Goal: Navigation & Orientation: Find specific page/section

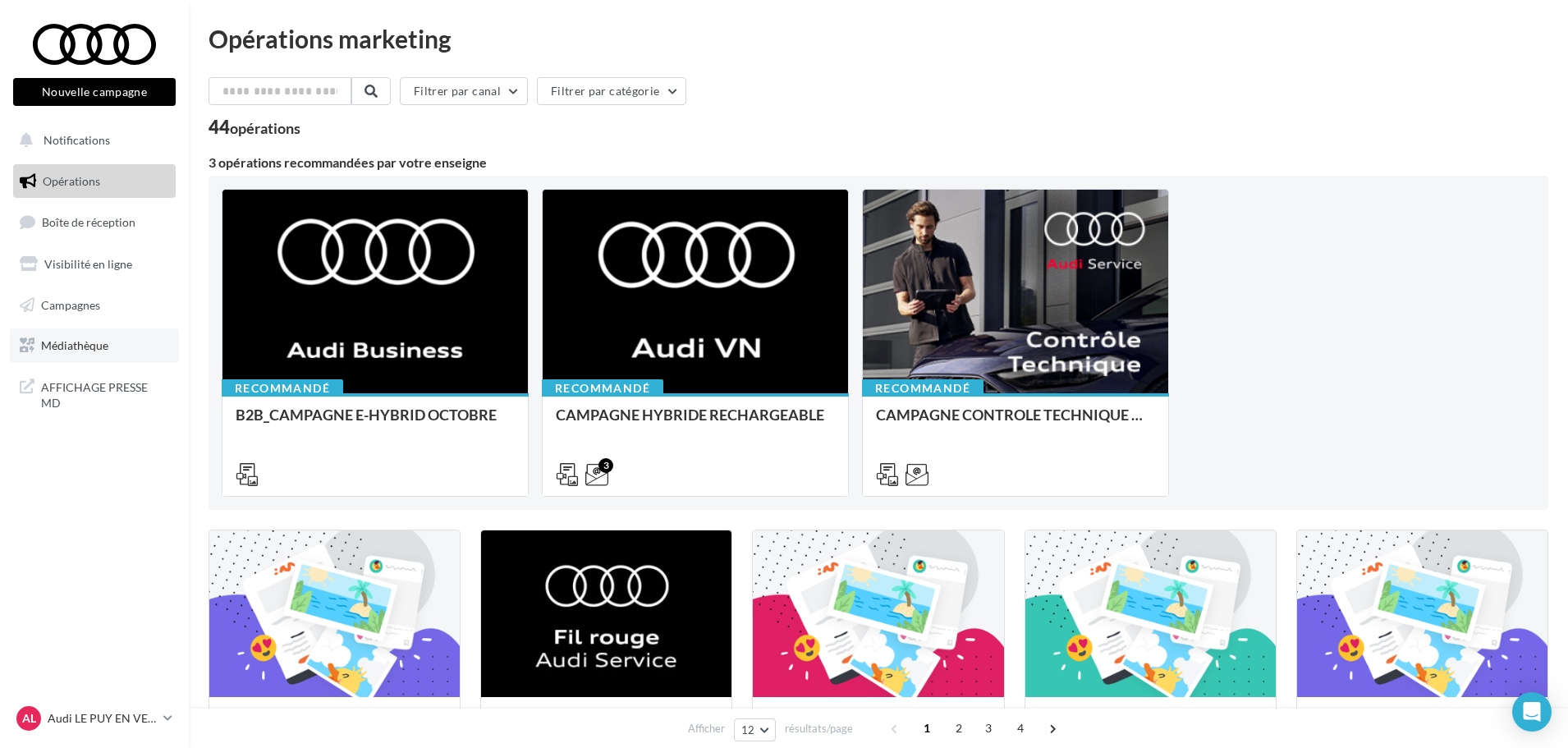
click at [101, 354] on link "Médiathèque" at bounding box center [94, 346] width 169 height 35
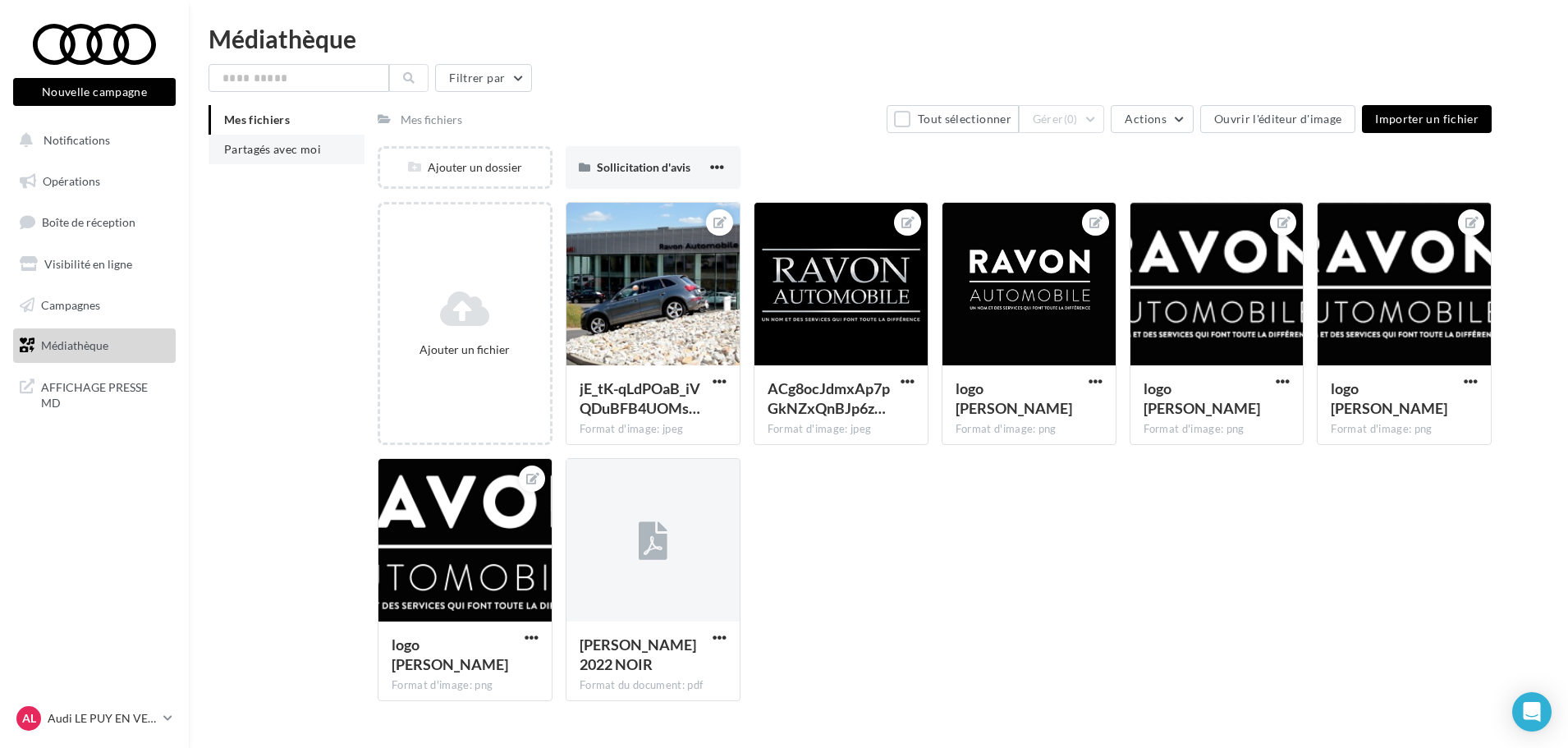
click at [280, 150] on span "Partagés avec moi" at bounding box center [272, 150] width 97 height 14
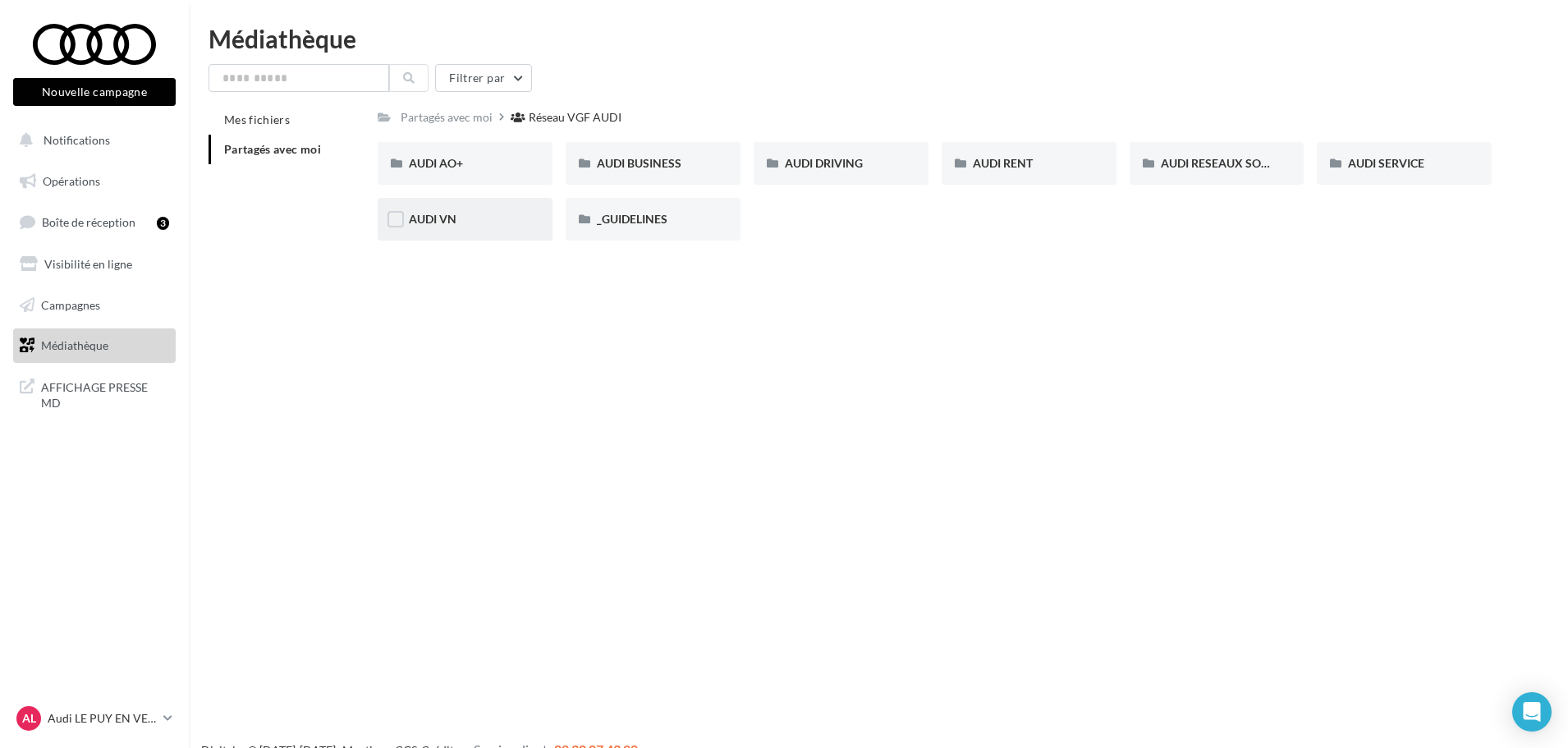
click at [481, 236] on div "AUDI VN" at bounding box center [465, 219] width 175 height 43
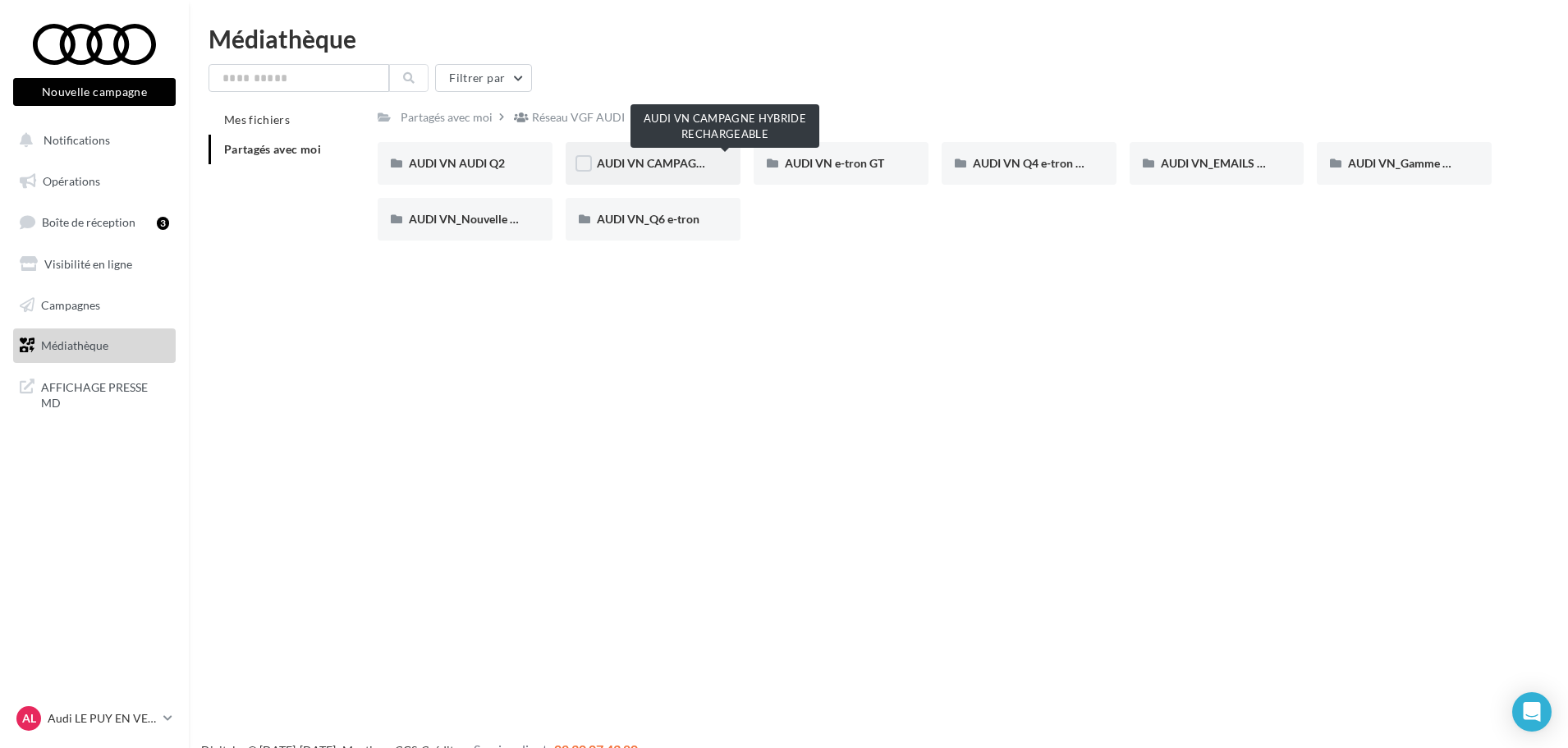
click at [659, 163] on span "AUDI VN CAMPAGNE HYBRIDE RECHARGEABLE" at bounding box center [726, 163] width 258 height 14
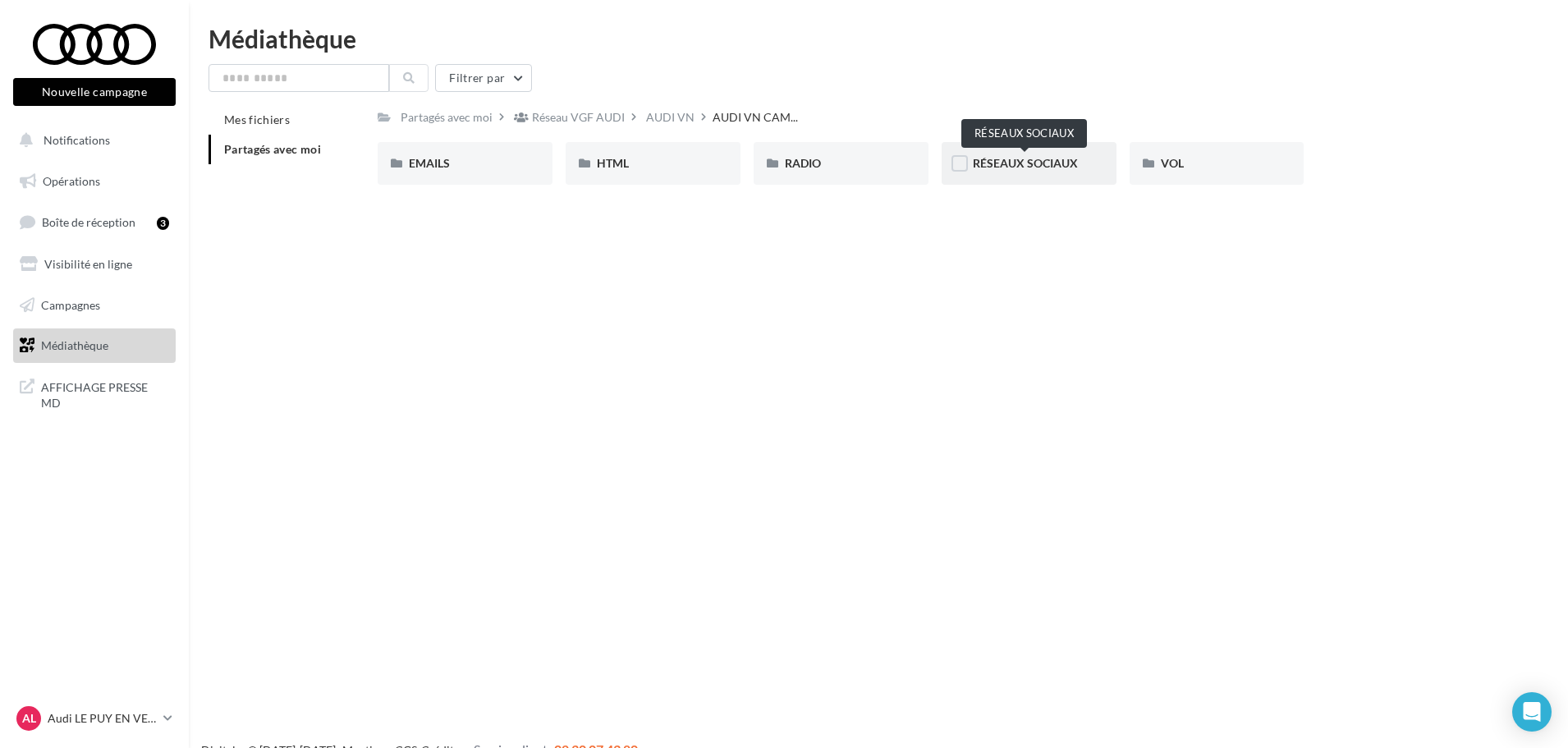
click at [1045, 167] on span "RÉSEAUX SOCIAUX" at bounding box center [1025, 163] width 105 height 14
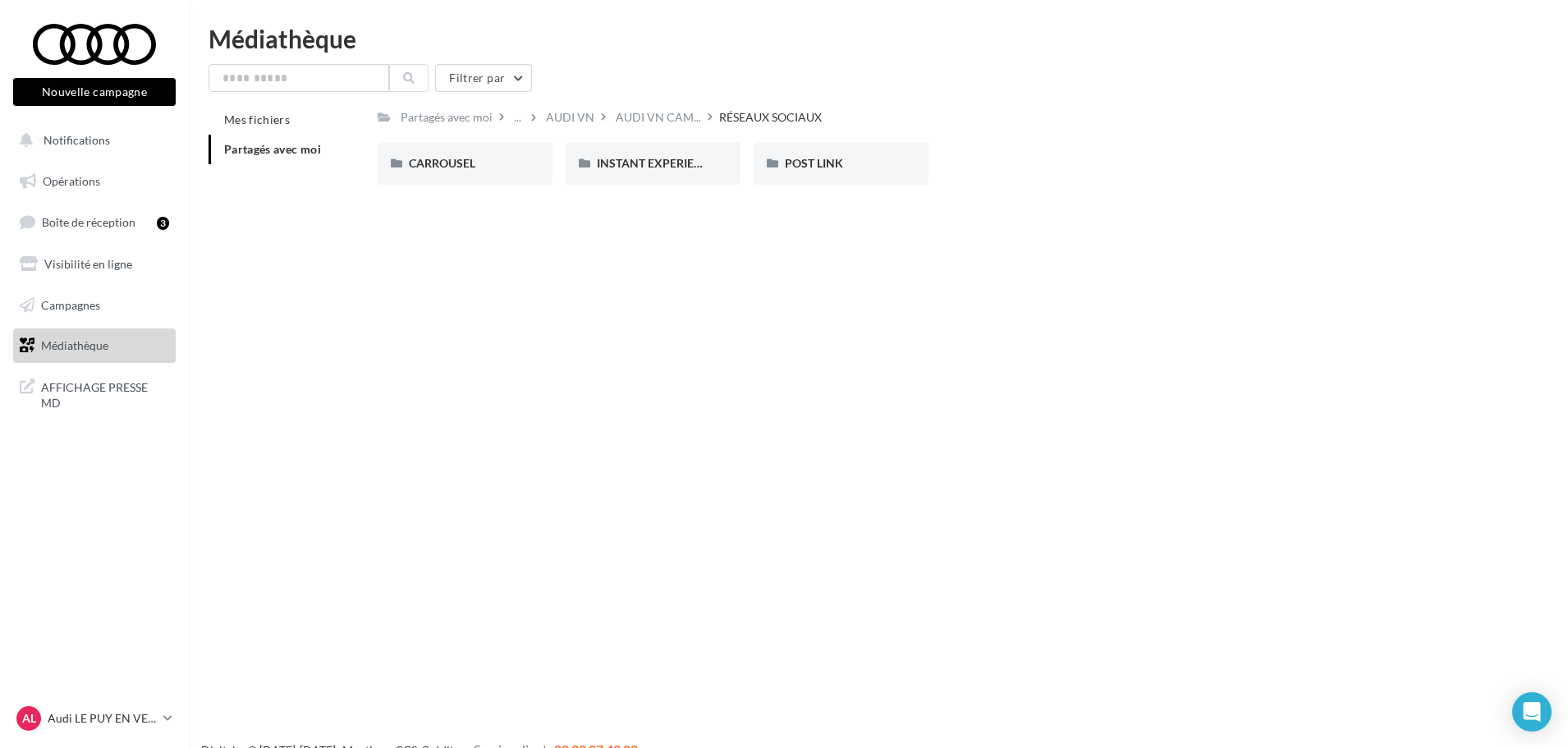
click at [112, 348] on link "Médiathèque" at bounding box center [94, 346] width 169 height 35
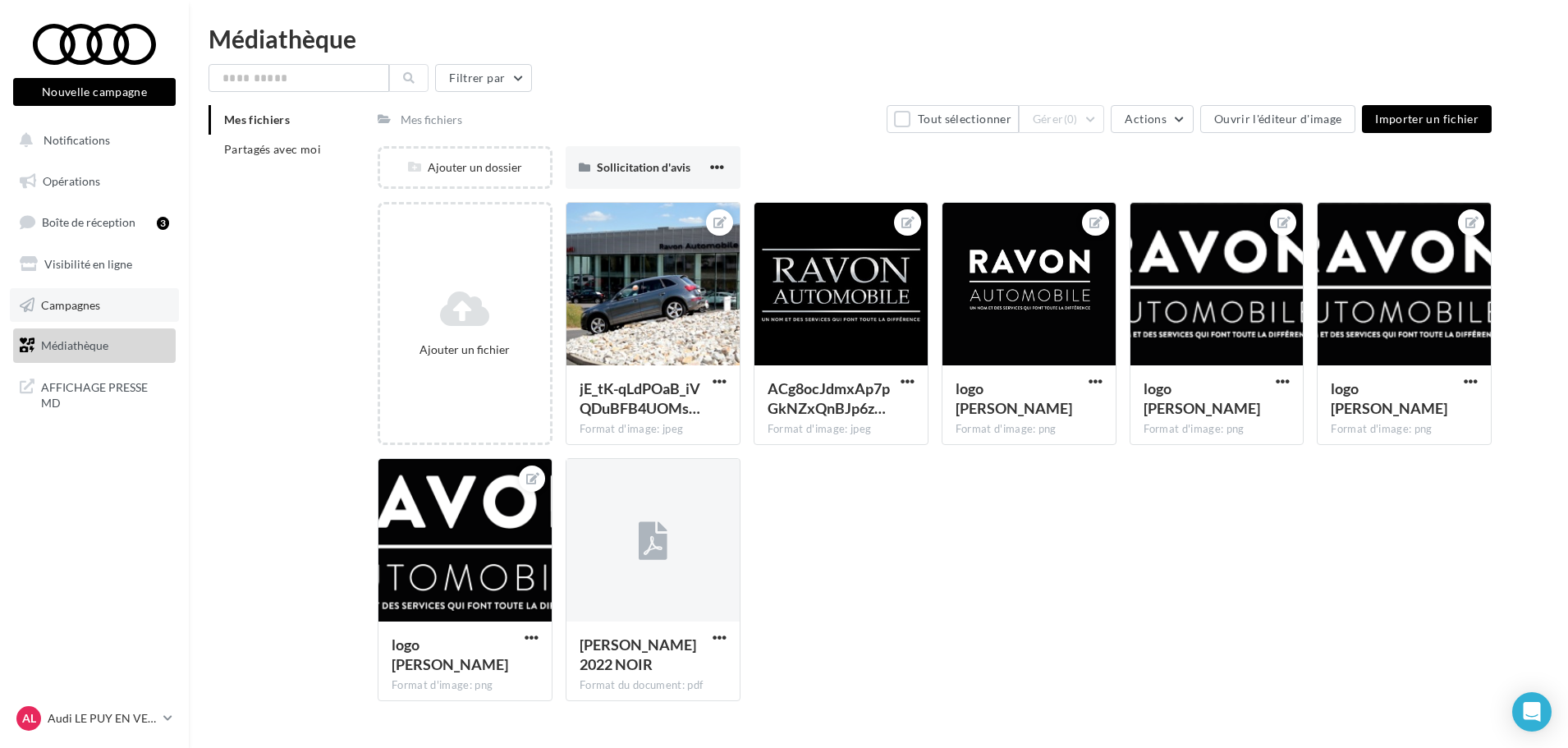
click at [125, 311] on link "Campagnes" at bounding box center [94, 305] width 169 height 35
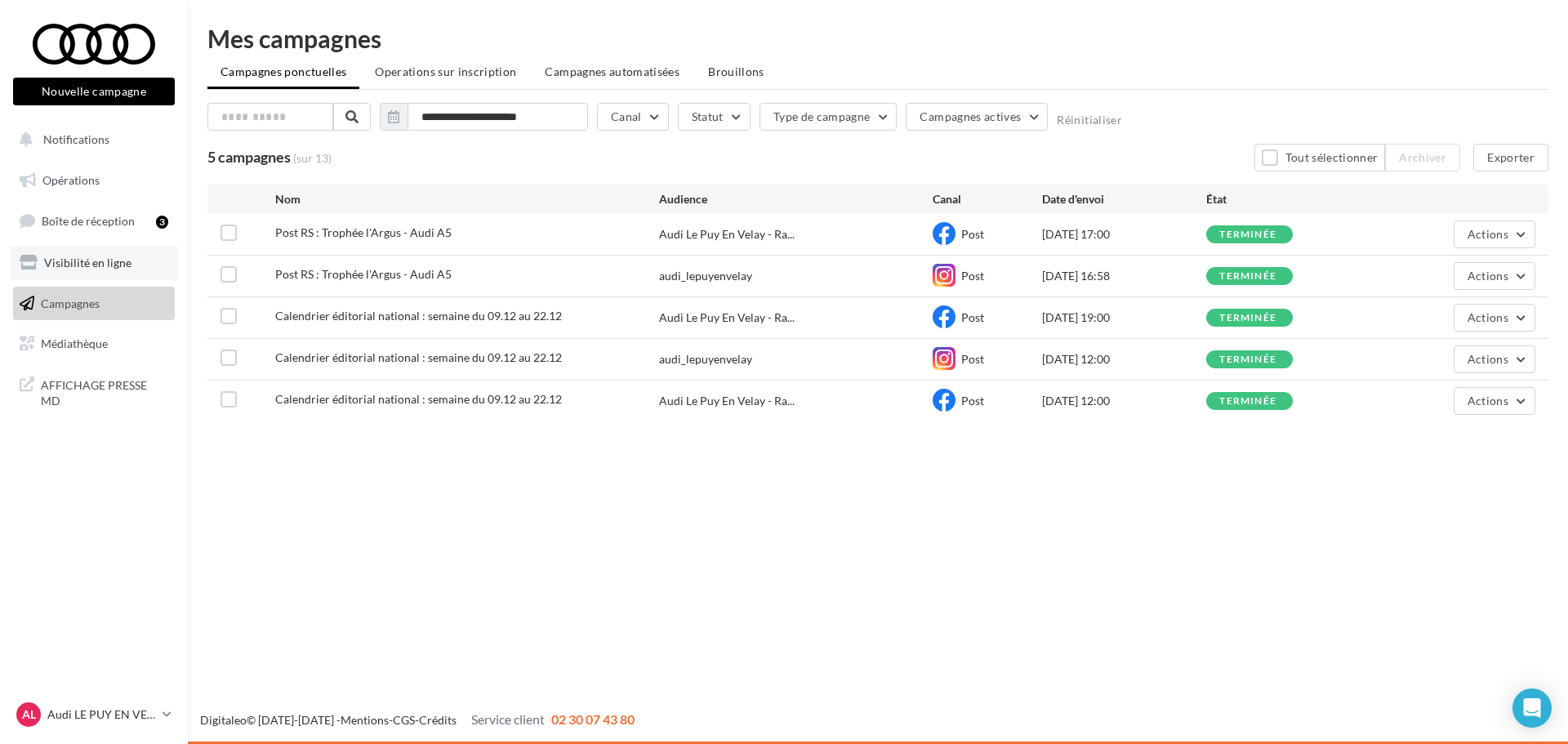
click at [122, 266] on span "Visibilité en ligne" at bounding box center [88, 263] width 88 height 14
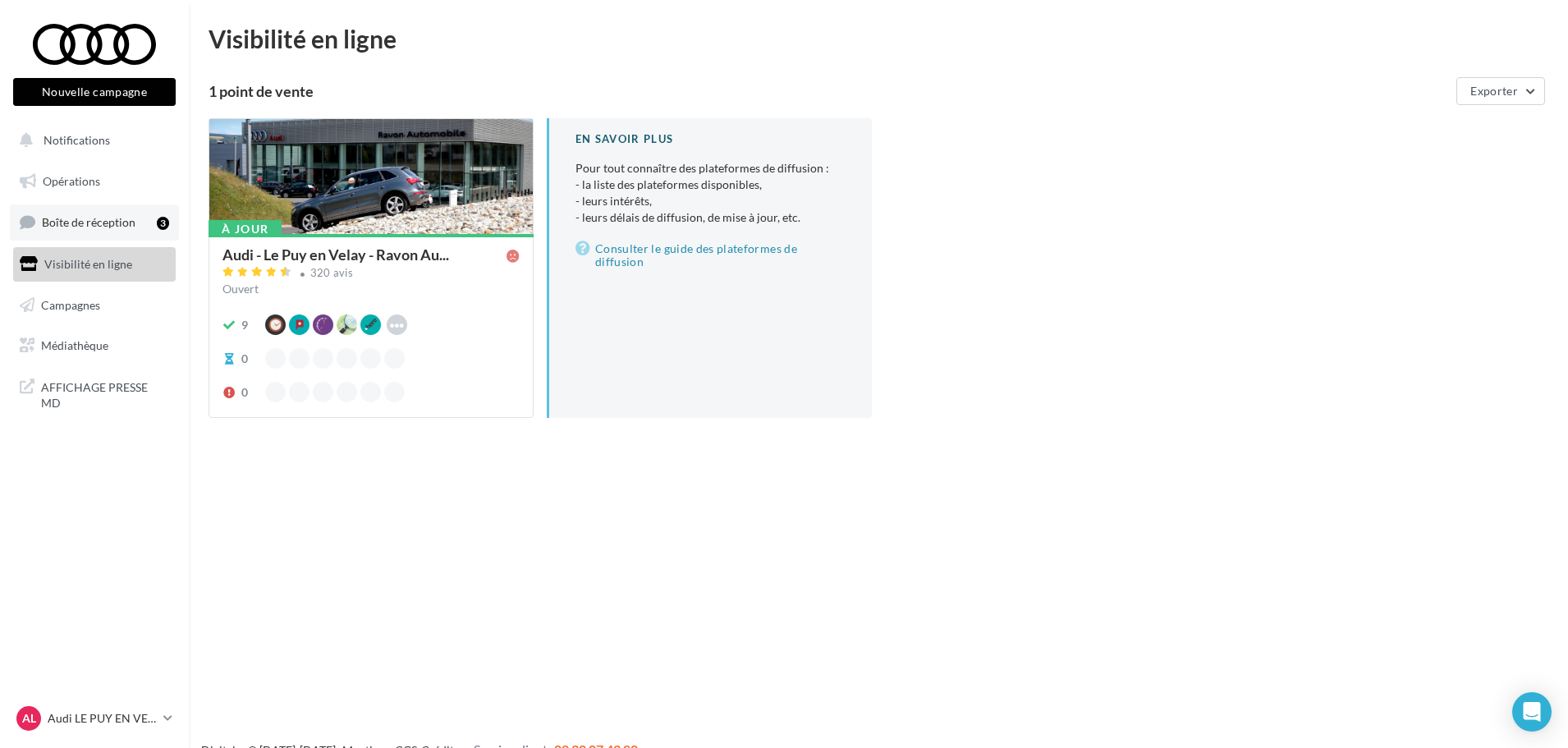
click at [95, 226] on span "Boîte de réception" at bounding box center [88, 223] width 93 height 14
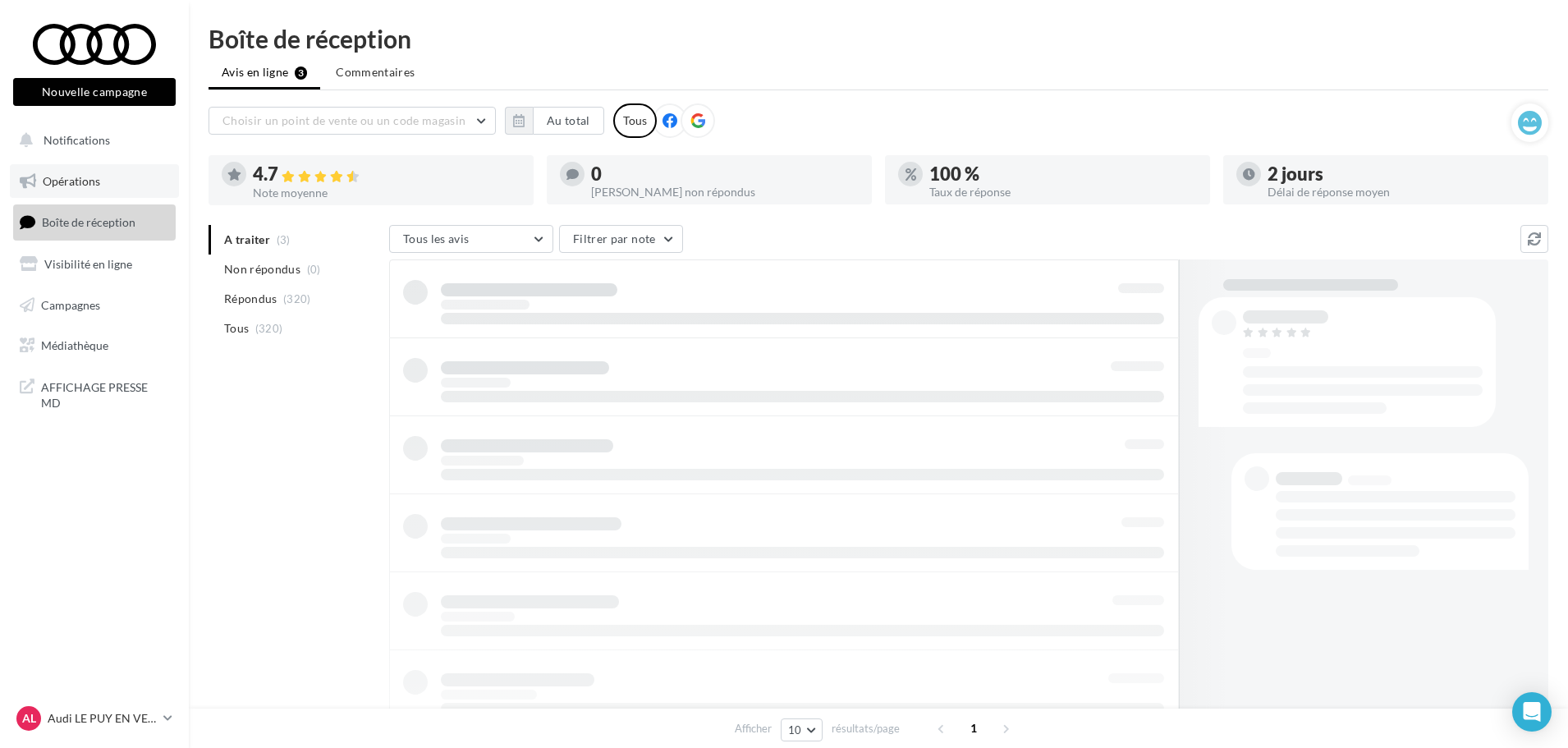
click at [97, 182] on span "Opérations" at bounding box center [71, 182] width 58 height 14
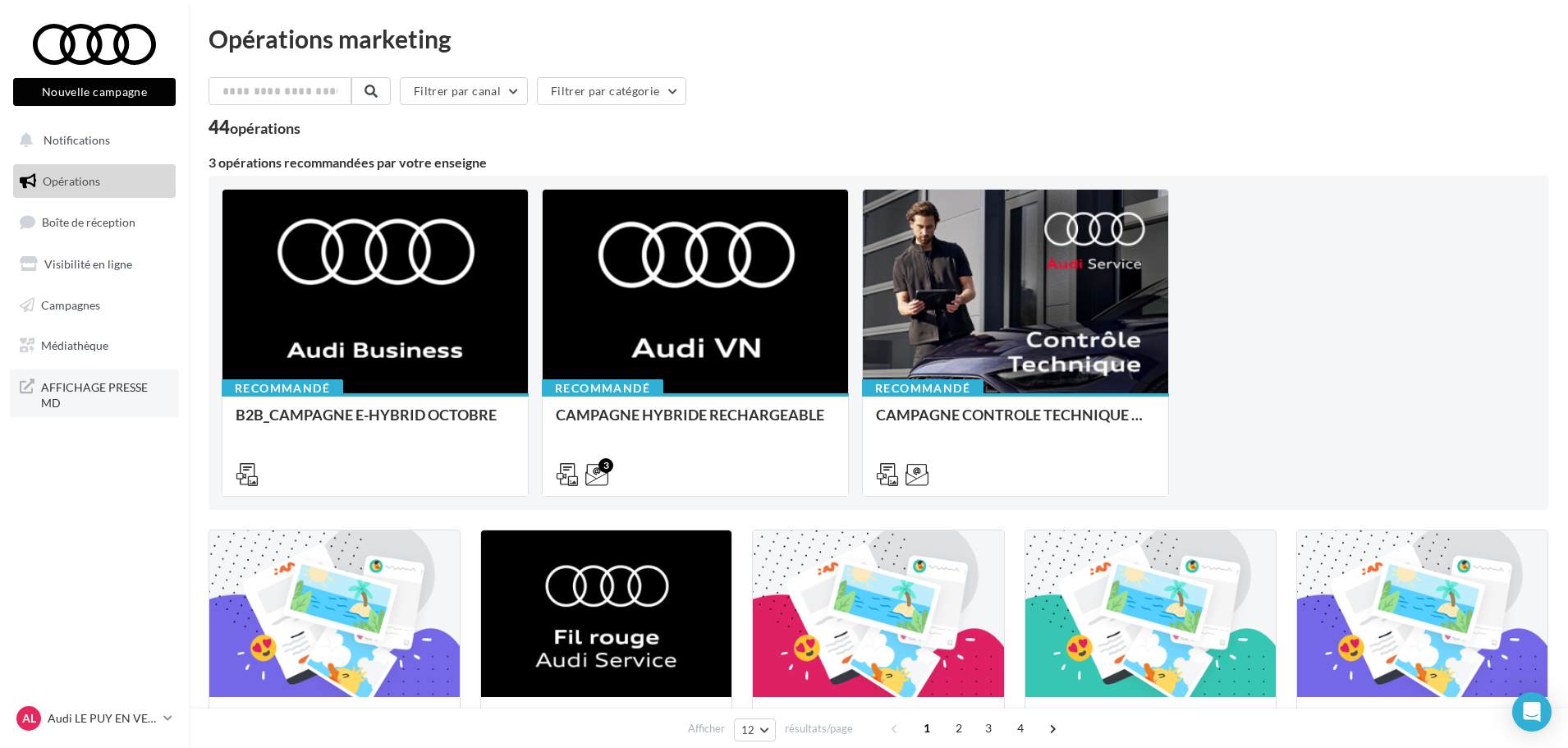
click at [93, 390] on span "AFFICHAGE PRESSE MD" at bounding box center [105, 394] width 128 height 36
click at [85, 350] on span "Médiathèque" at bounding box center [75, 346] width 68 height 14
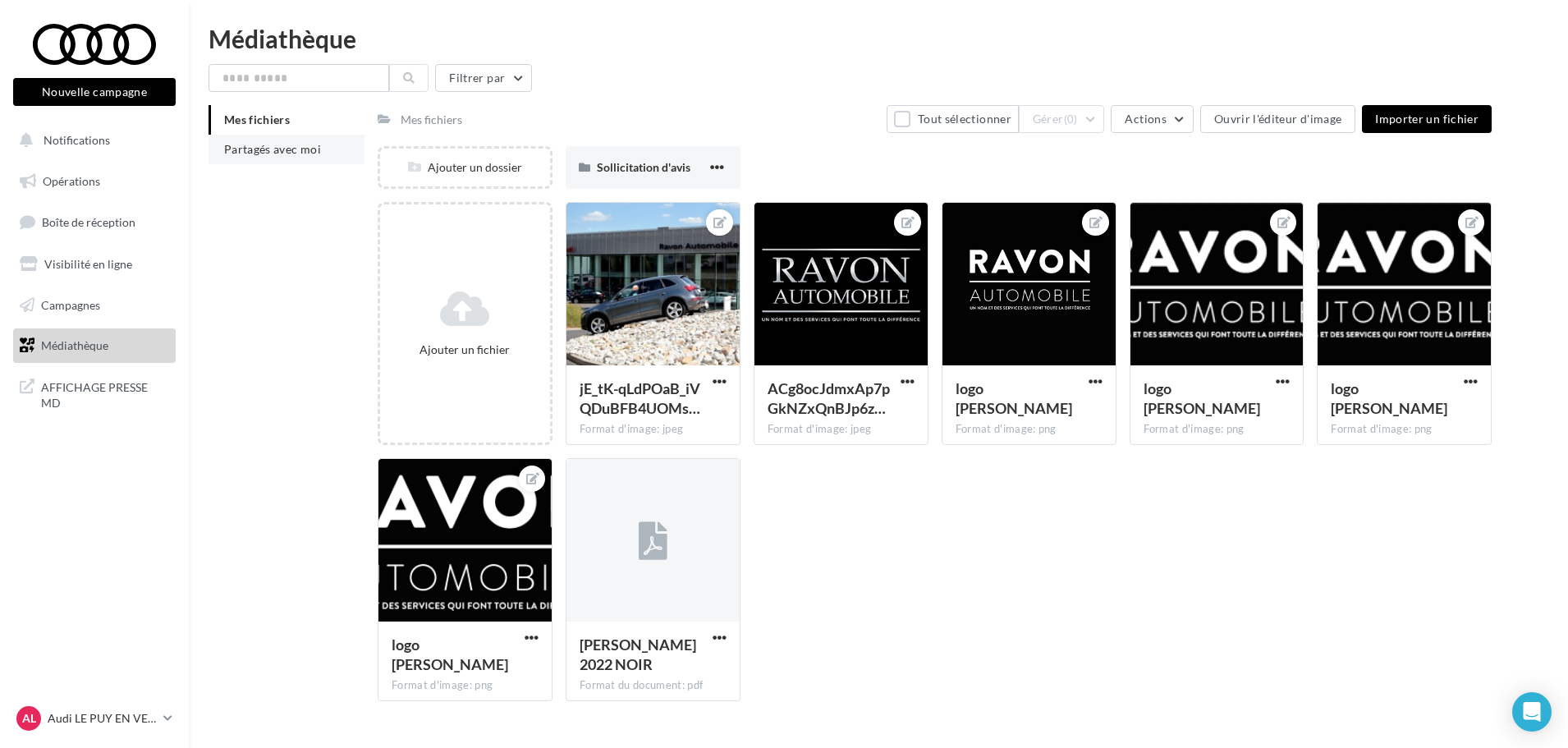
click at [254, 143] on span "Partagés avec moi" at bounding box center [272, 150] width 97 height 14
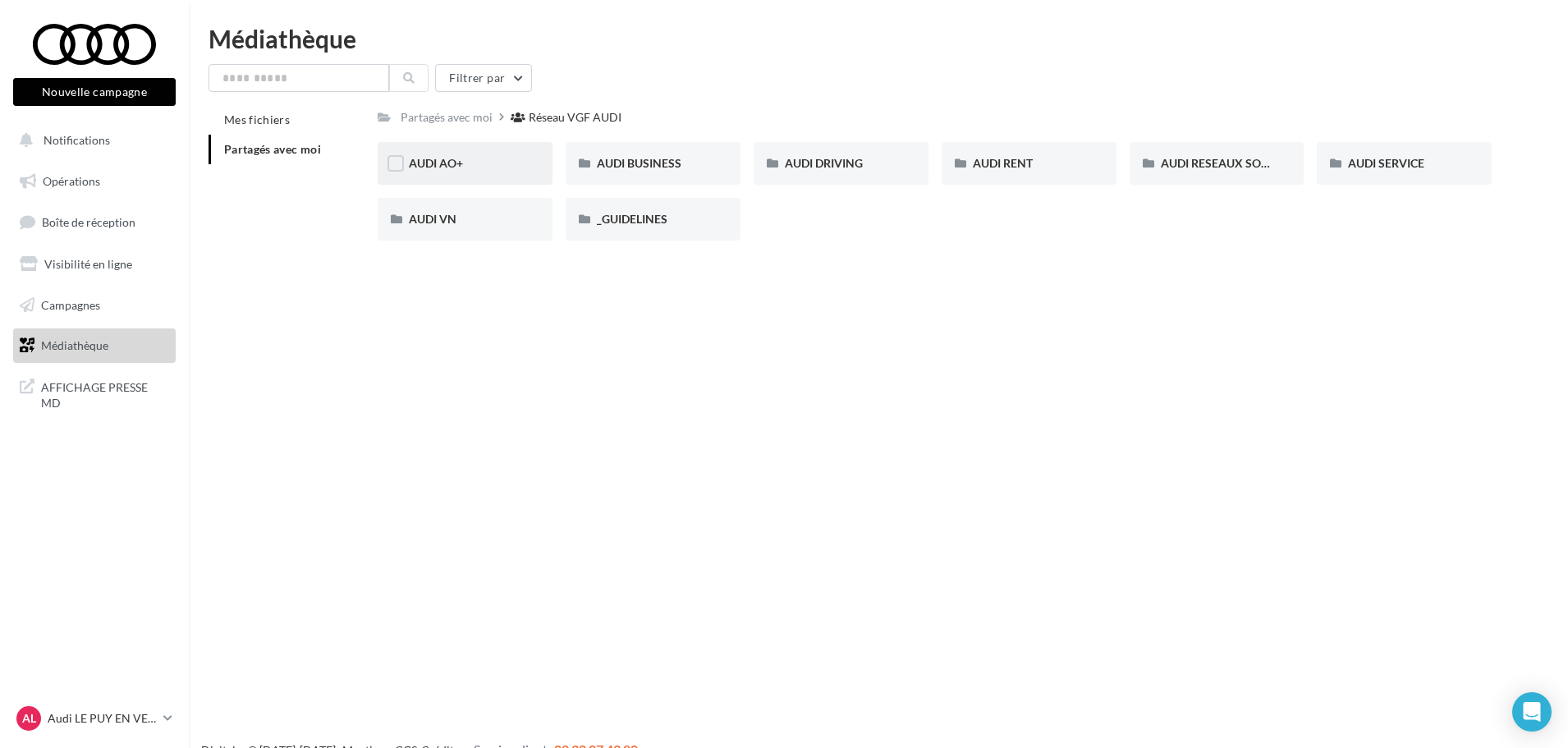
click at [522, 173] on div "AUDI AO+" at bounding box center [465, 164] width 175 height 43
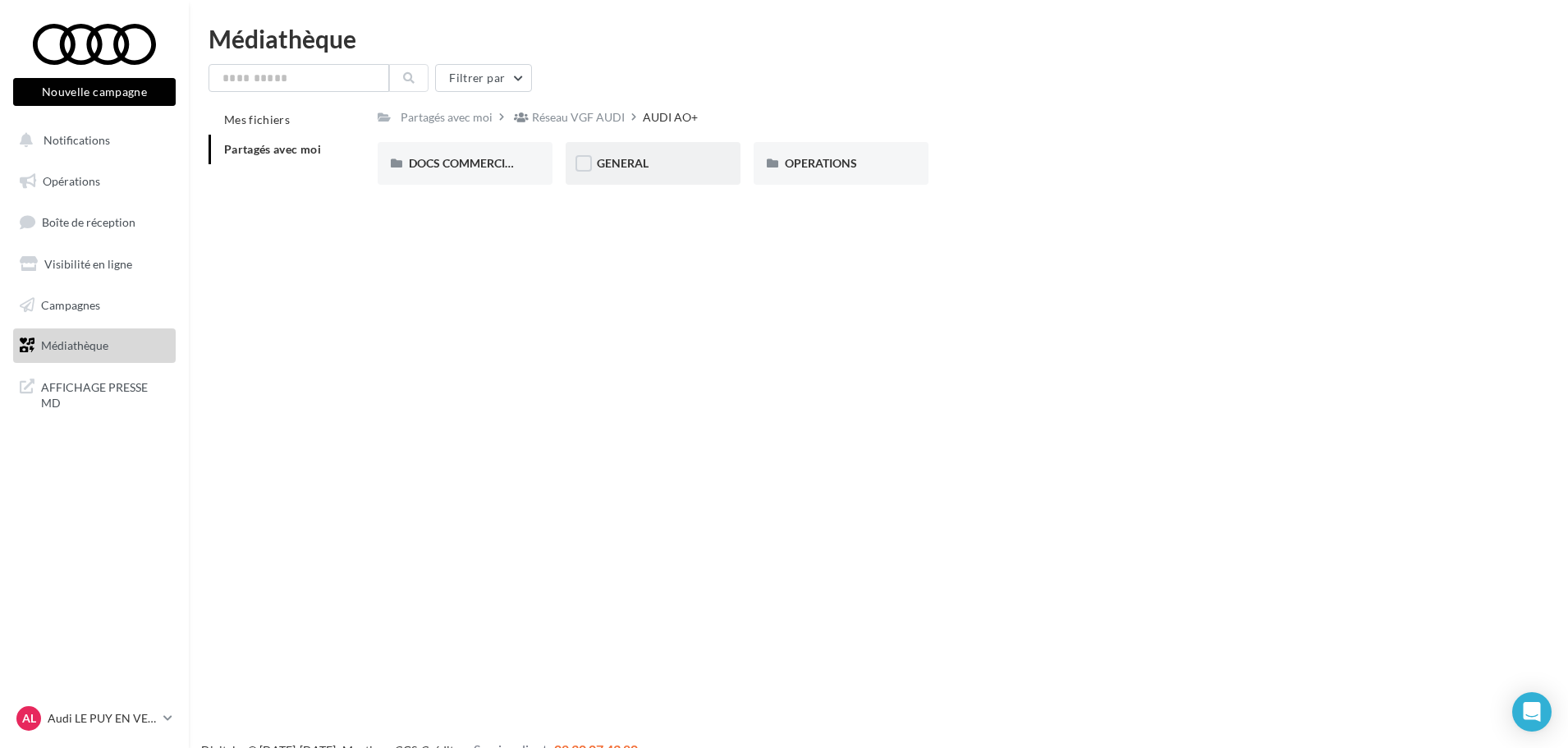
click at [626, 164] on span "GENERAL" at bounding box center [623, 163] width 52 height 14
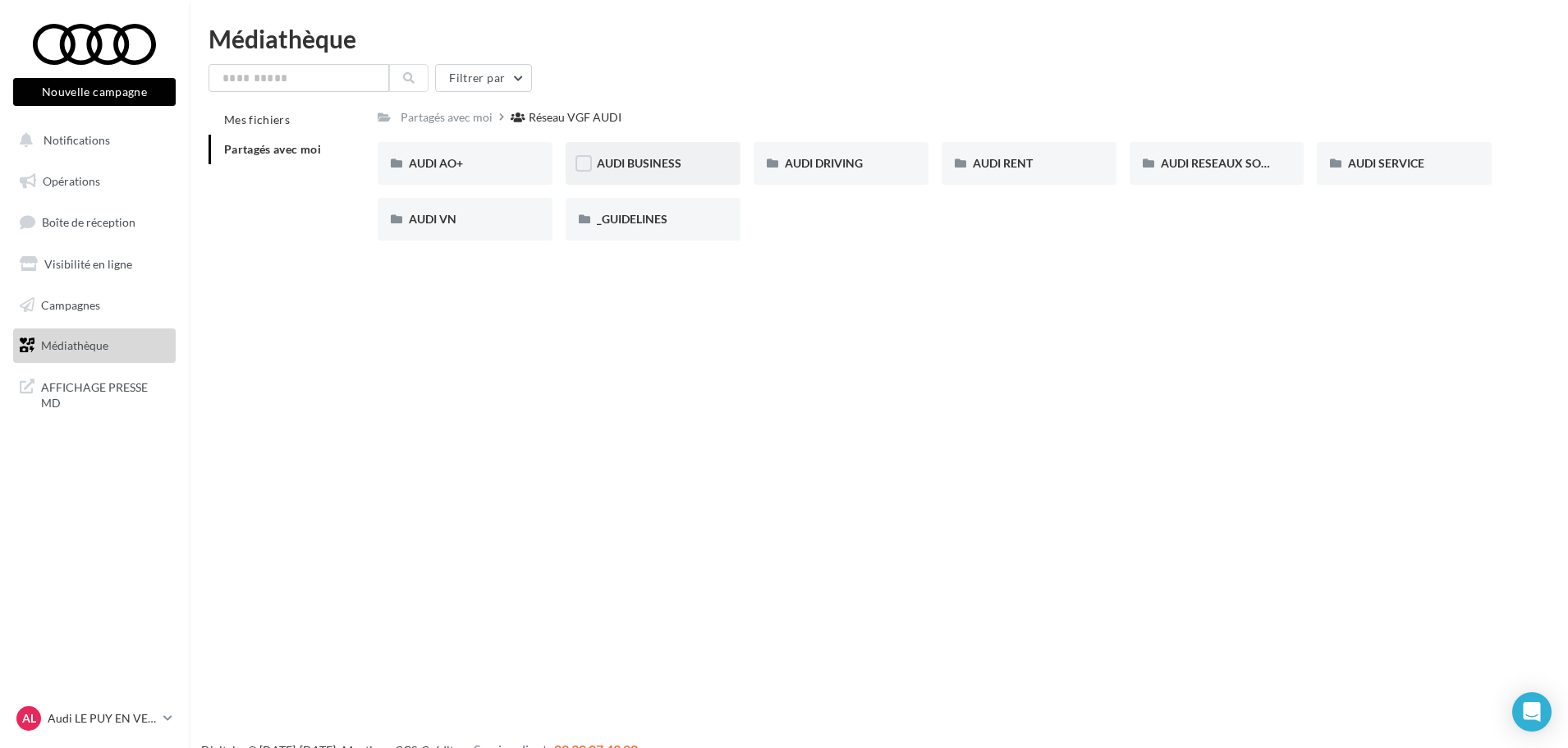
click at [682, 164] on div "AUDI BUSINESS" at bounding box center [653, 163] width 112 height 16
click at [282, 154] on span "Partagés avec moi" at bounding box center [272, 150] width 97 height 14
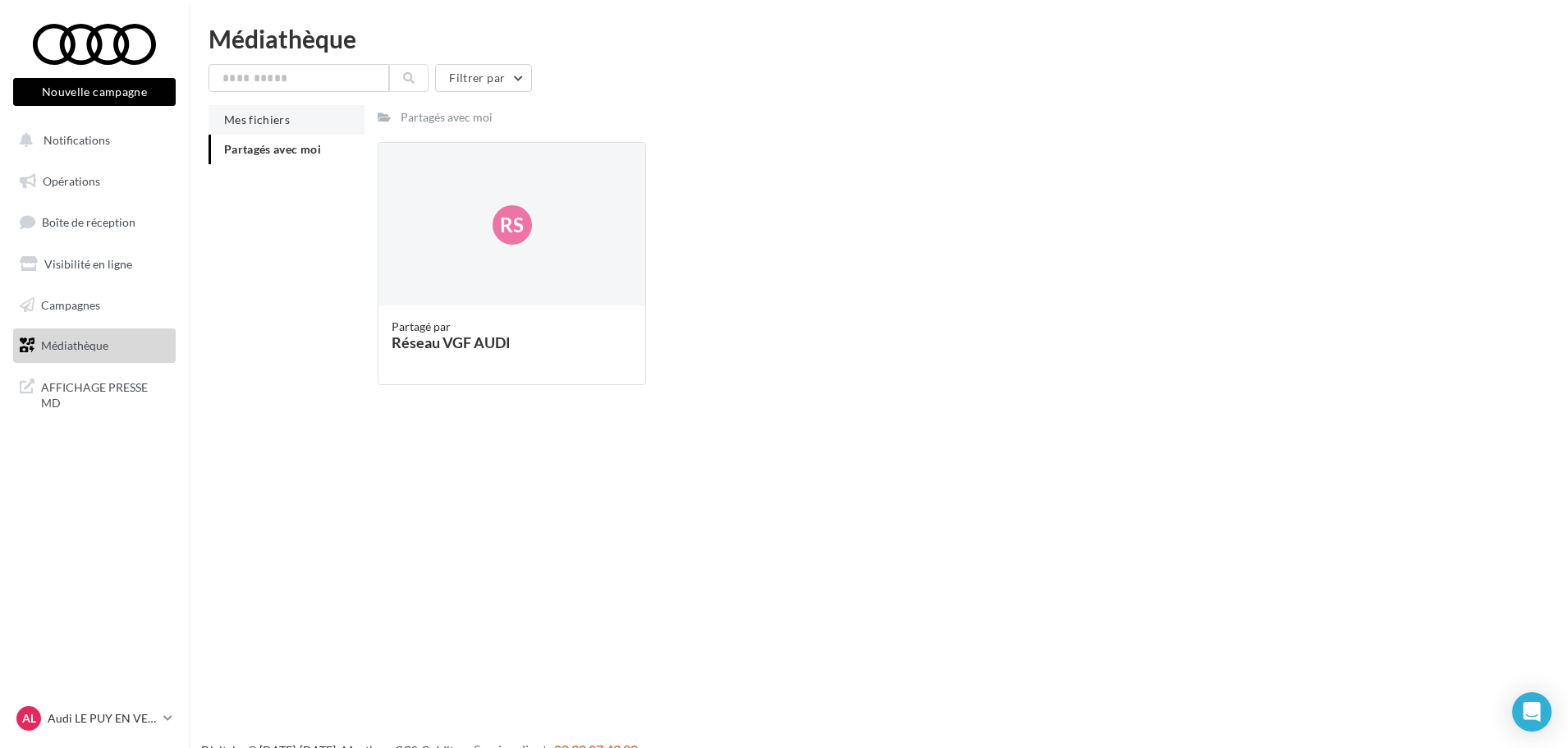
click at [265, 126] on li "Mes fichiers" at bounding box center [286, 119] width 156 height 29
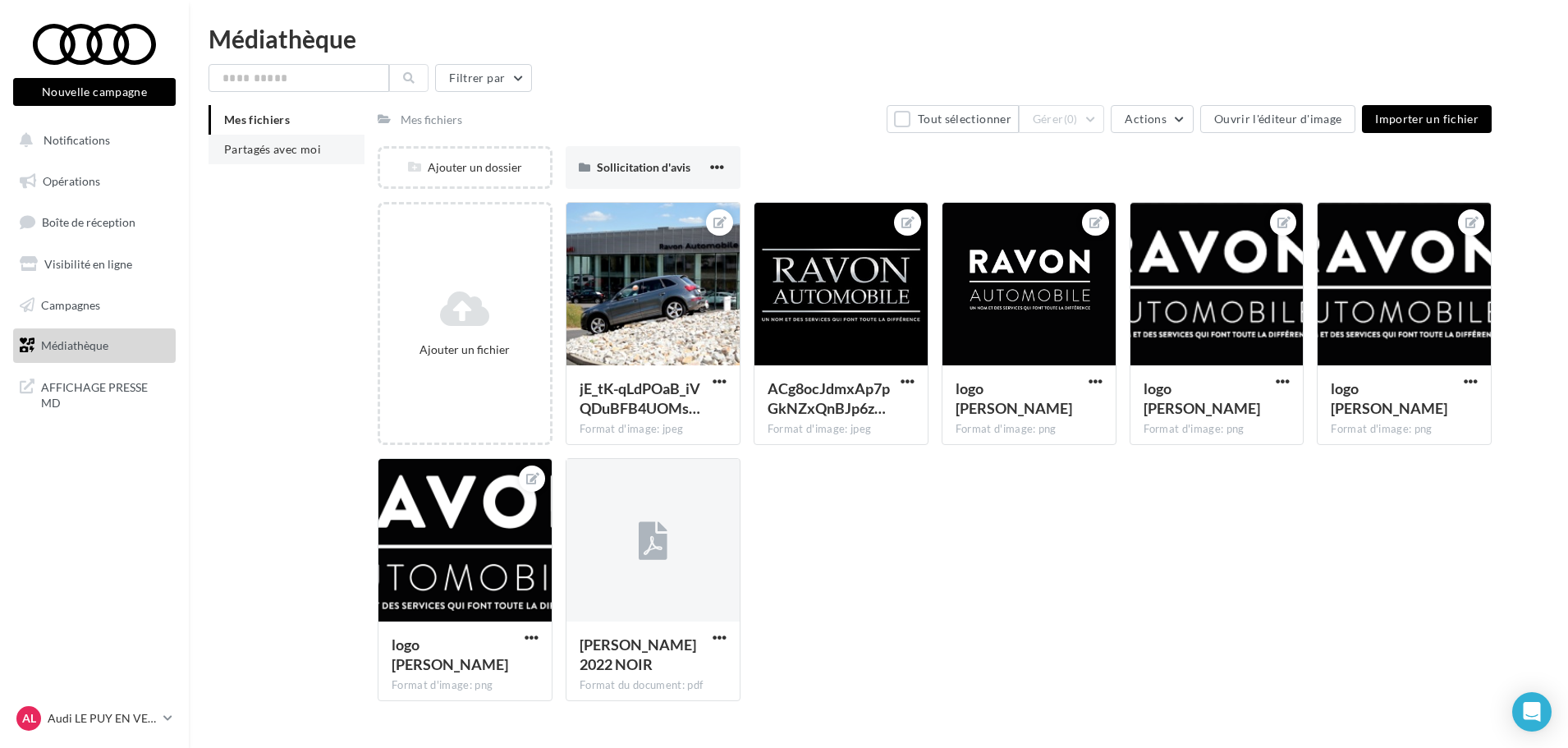
click at [313, 149] on span "Partagés avec moi" at bounding box center [272, 150] width 97 height 14
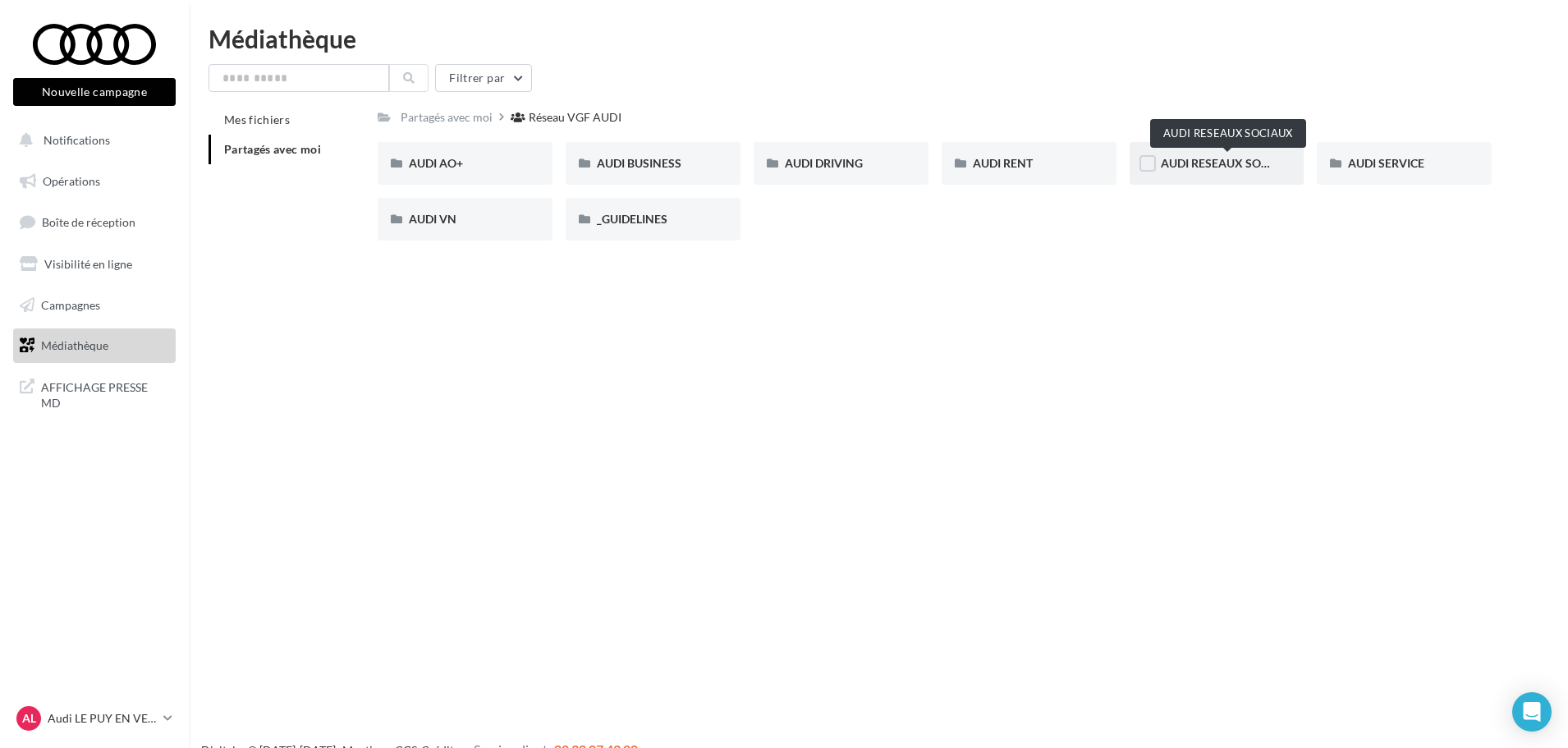
click at [1219, 168] on span "AUDI RESEAUX SOCIAUX" at bounding box center [1228, 163] width 135 height 14
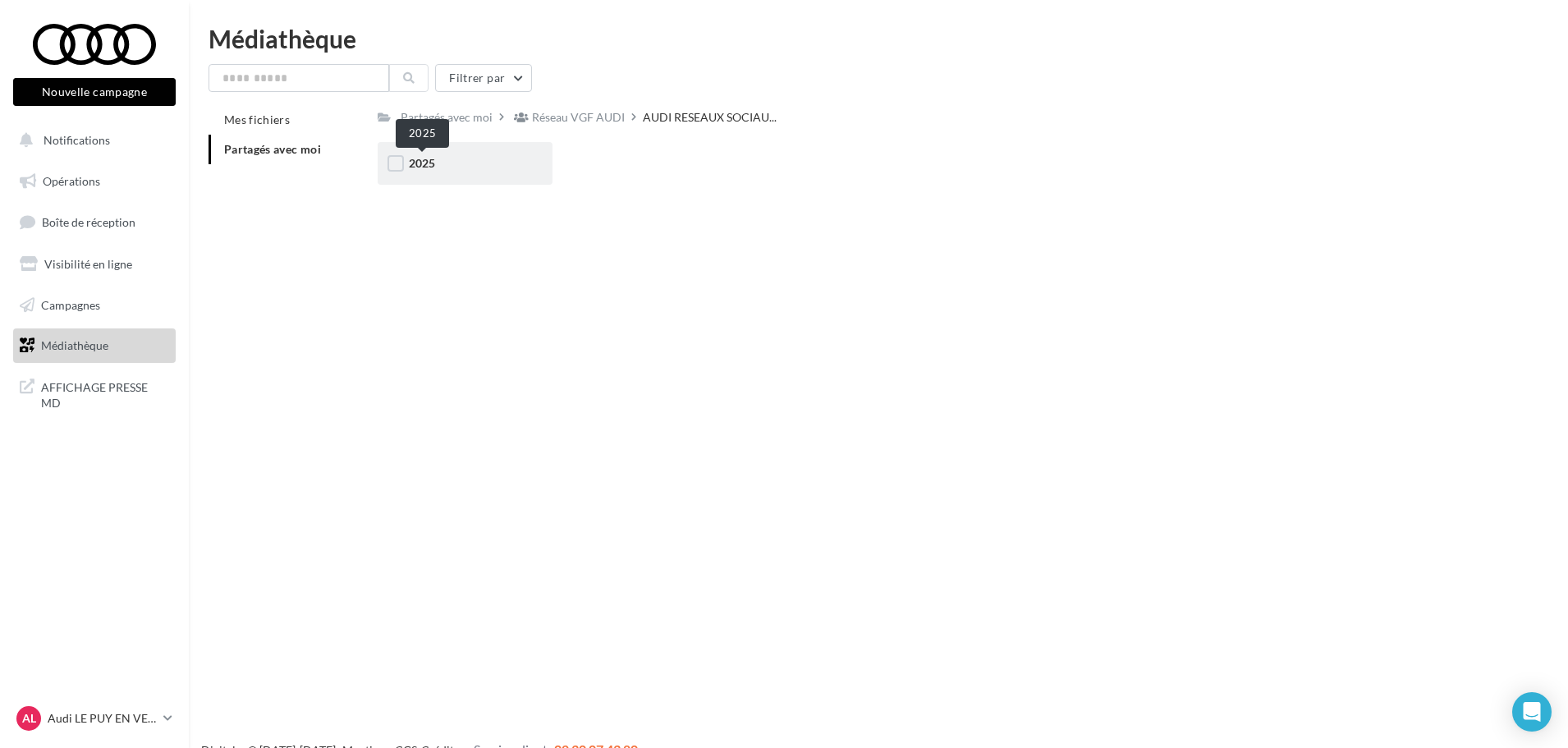
click at [432, 165] on span "2025" at bounding box center [422, 163] width 27 height 14
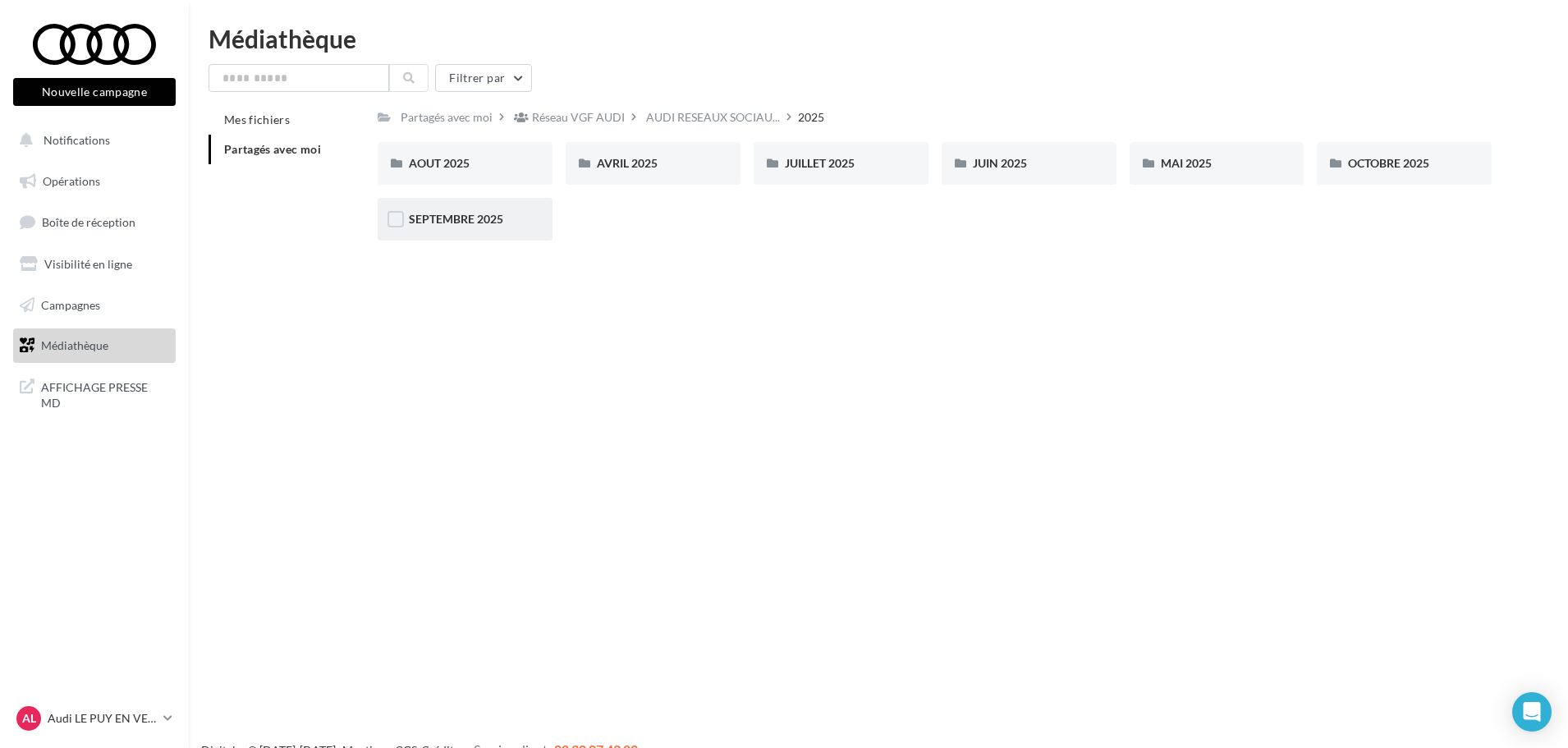
click at [513, 210] on div "SEPTEMBRE 2025" at bounding box center [465, 219] width 175 height 43
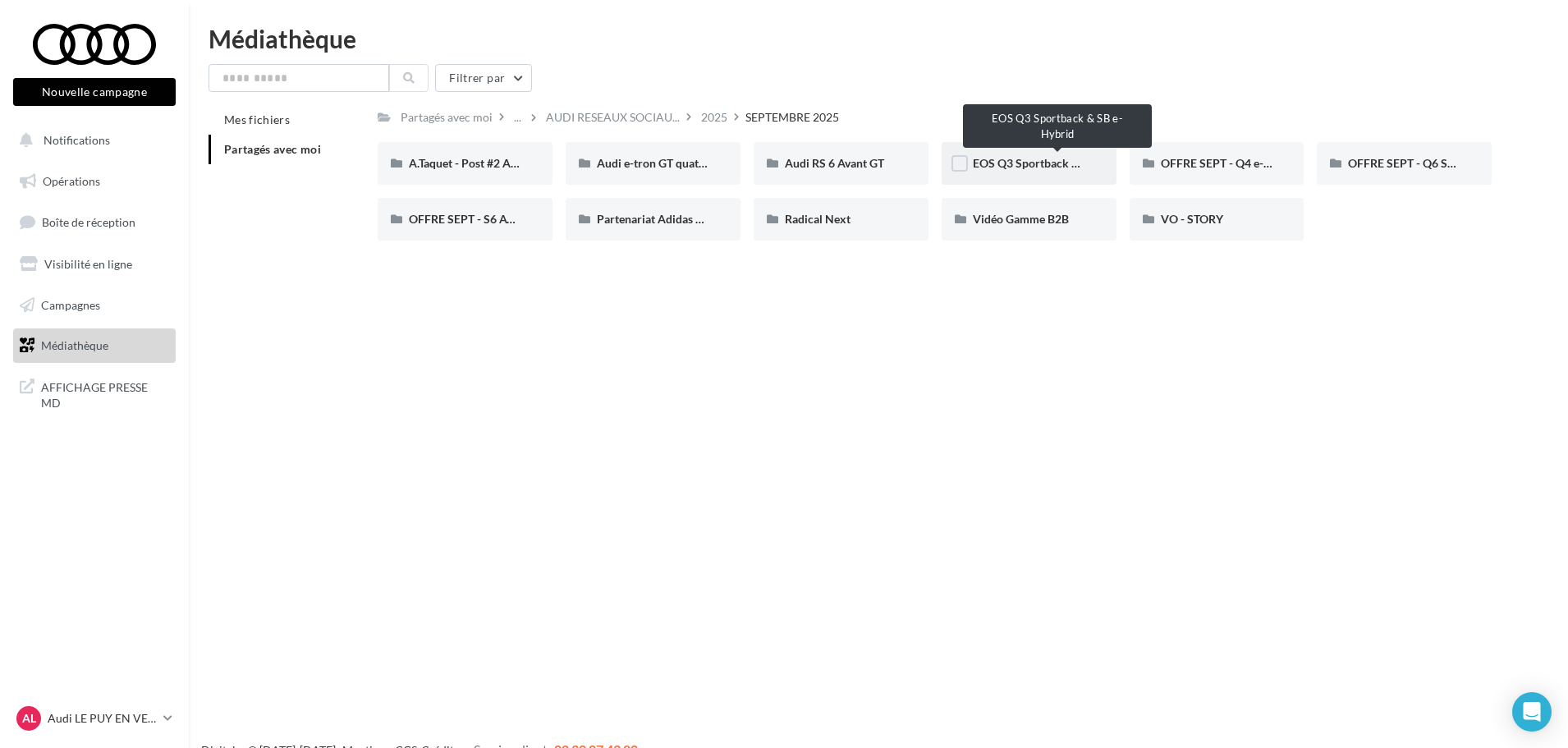
click at [1027, 169] on span "EOS Q3 Sportback & SB e-Hybrid" at bounding box center [1058, 163] width 172 height 14
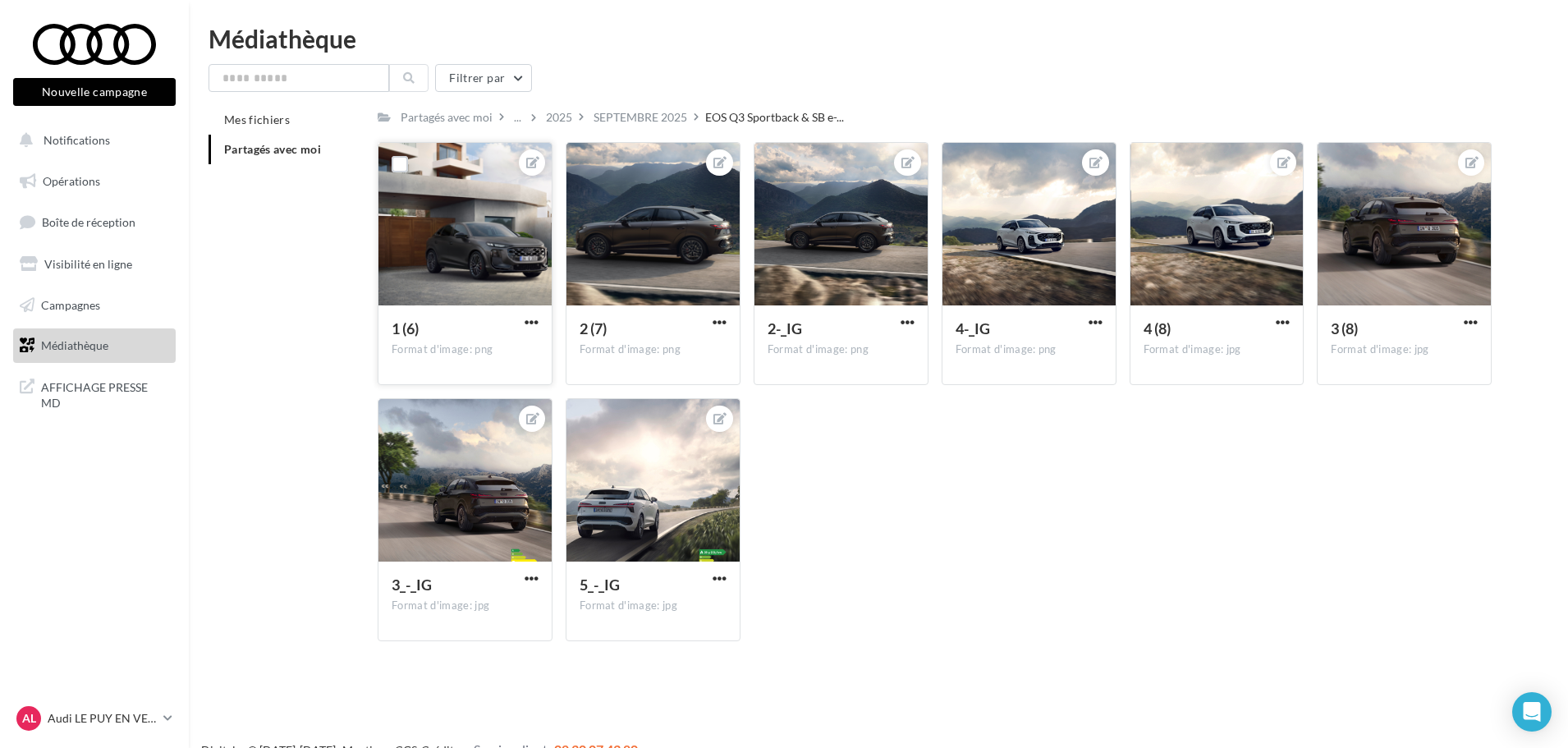
click at [513, 250] on div at bounding box center [465, 225] width 174 height 165
click at [121, 391] on span "AFFICHAGE PRESSE MD" at bounding box center [105, 394] width 128 height 36
click at [89, 150] on button "Notifications" at bounding box center [91, 140] width 163 height 35
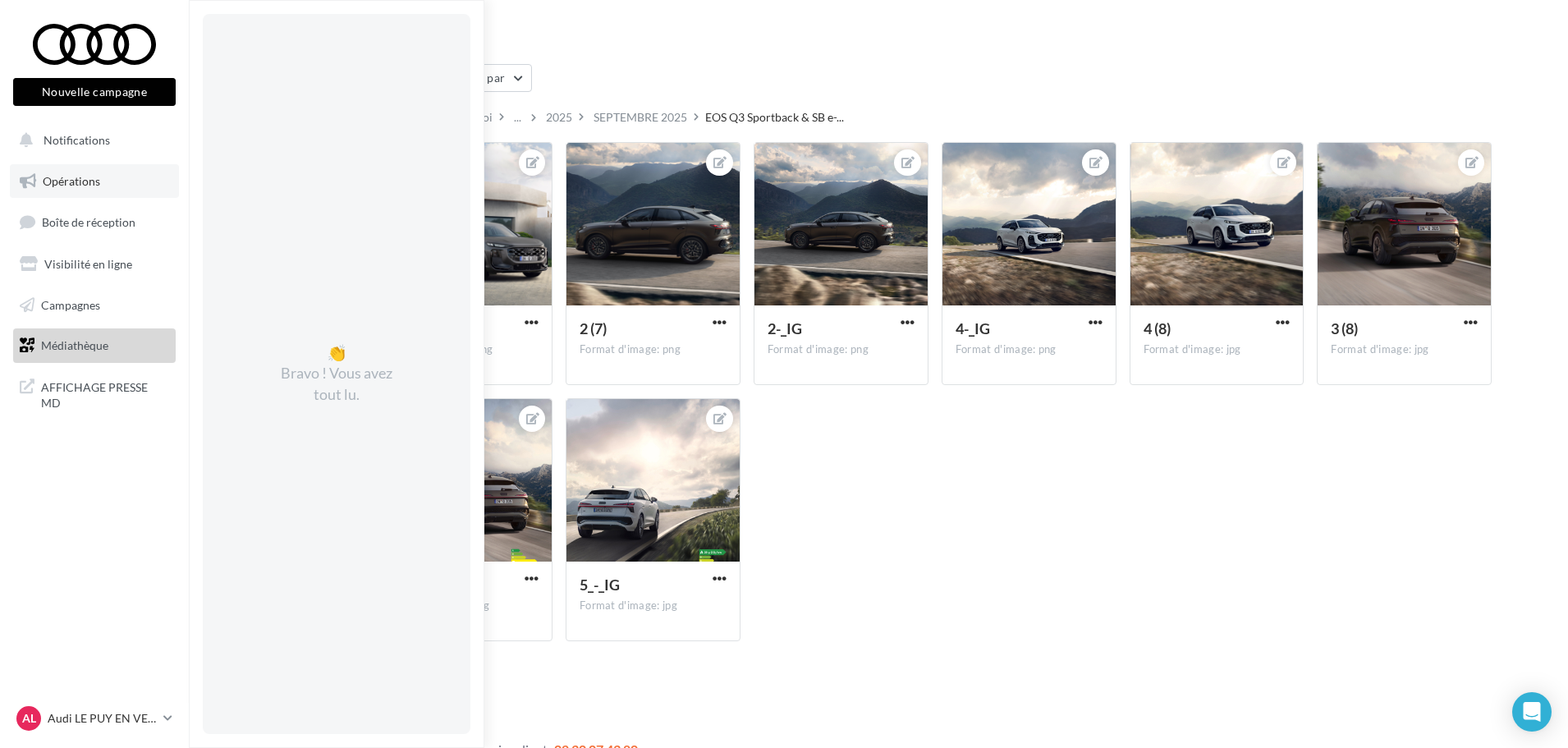
click at [89, 180] on span "Opérations" at bounding box center [71, 182] width 58 height 14
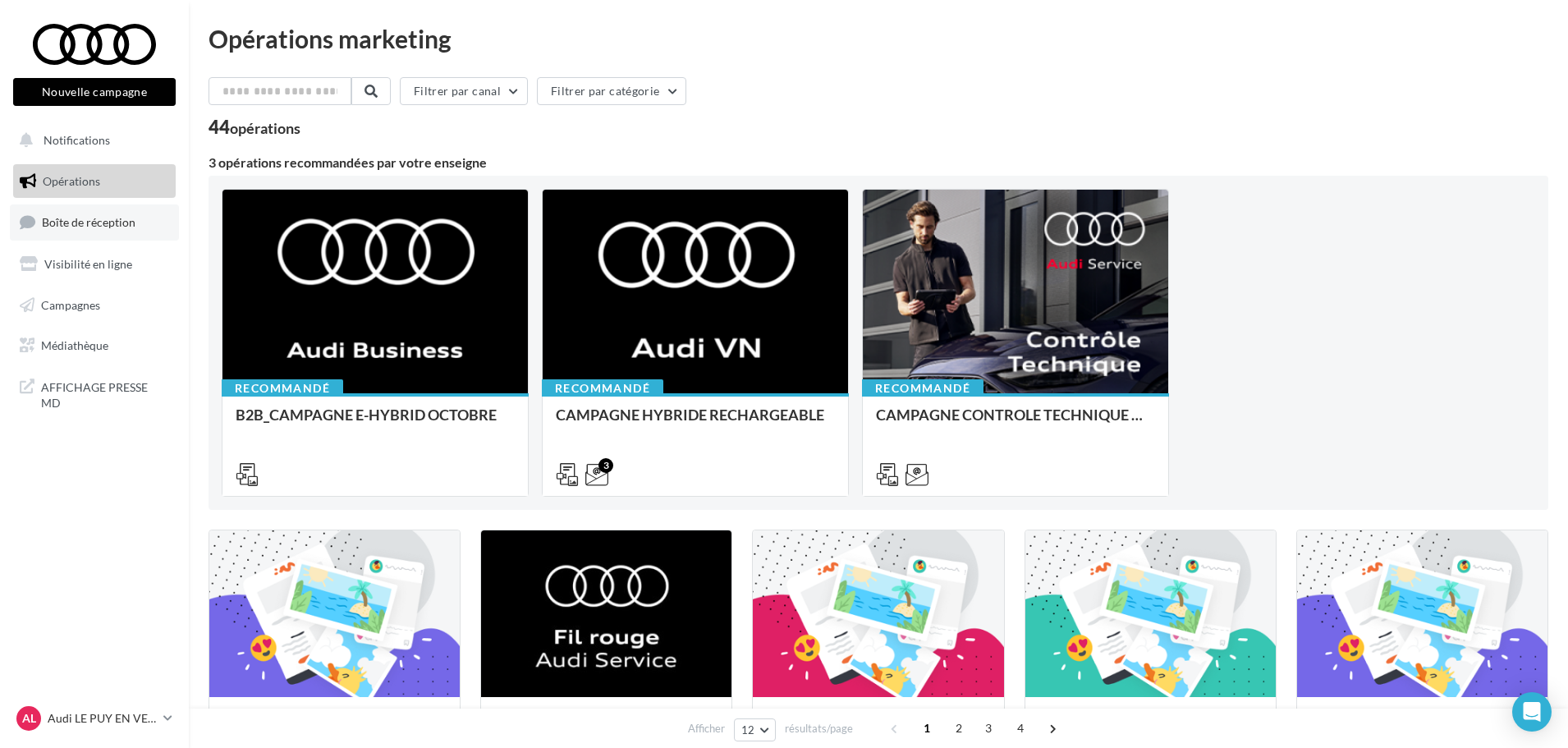
click at [92, 230] on link "Boîte de réception" at bounding box center [94, 223] width 169 height 36
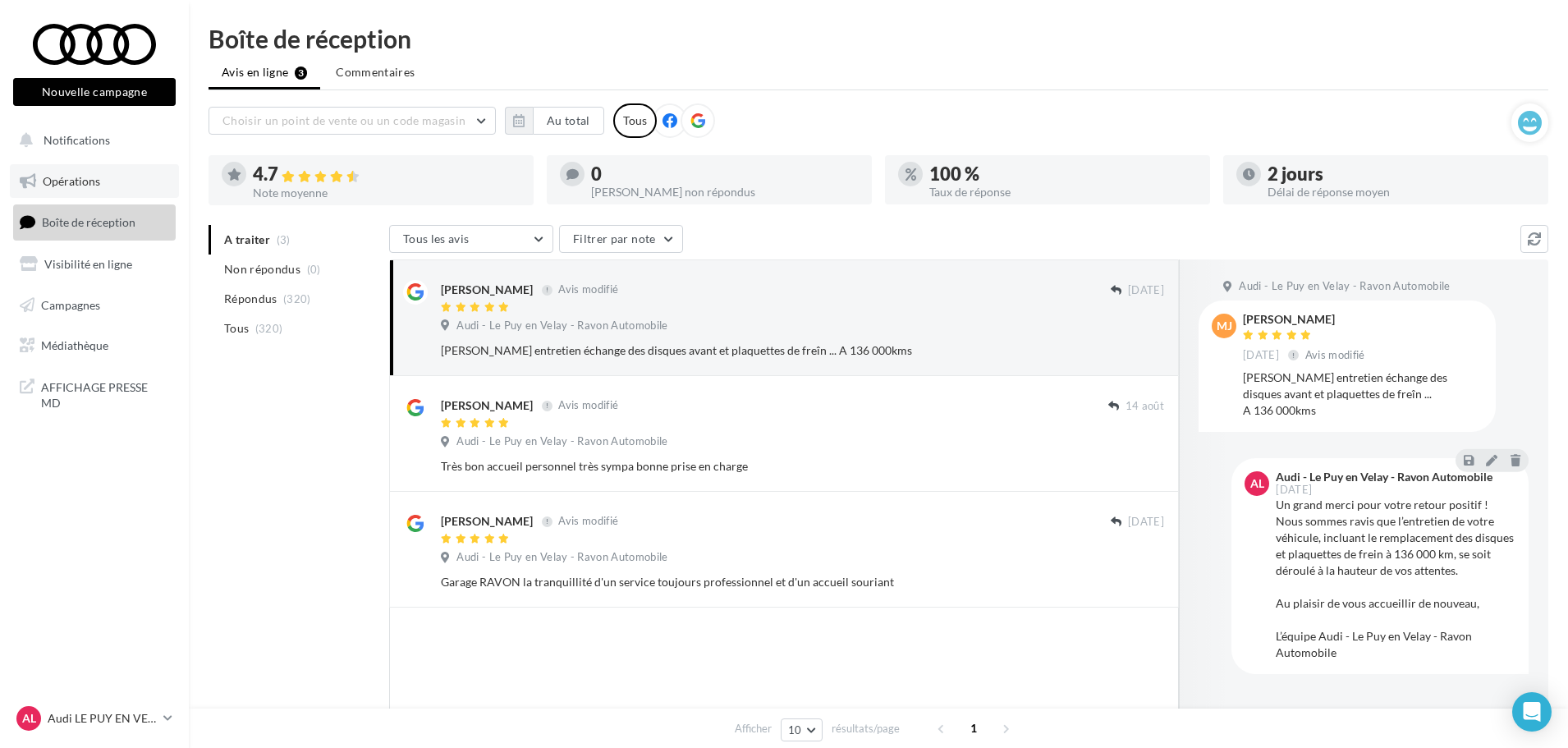
click at [78, 185] on span "Opérations" at bounding box center [71, 182] width 58 height 14
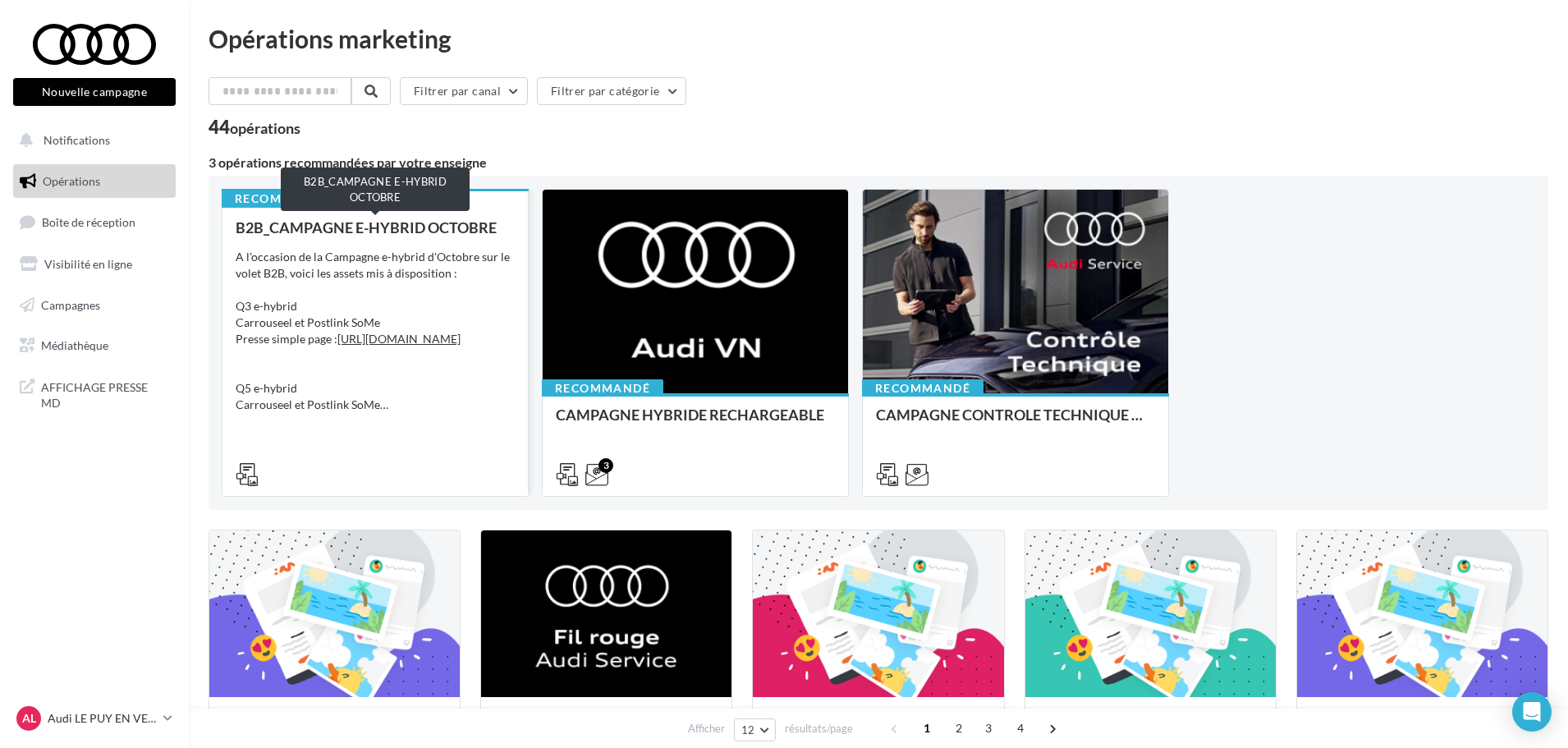
click at [417, 228] on div "B2B_CAMPAGNE E-HYBRID OCTOBRE" at bounding box center [376, 227] width 279 height 16
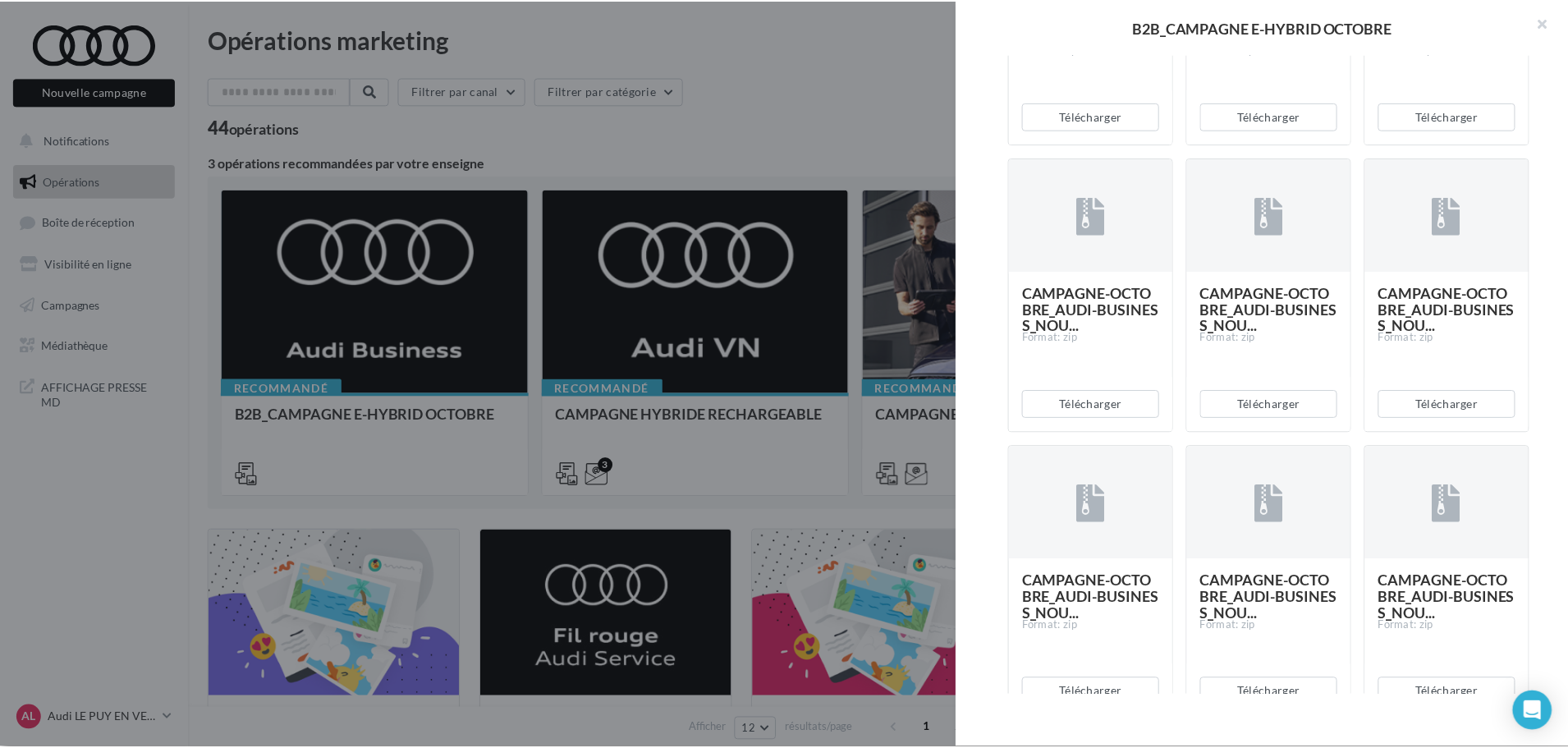
scroll to position [657, 0]
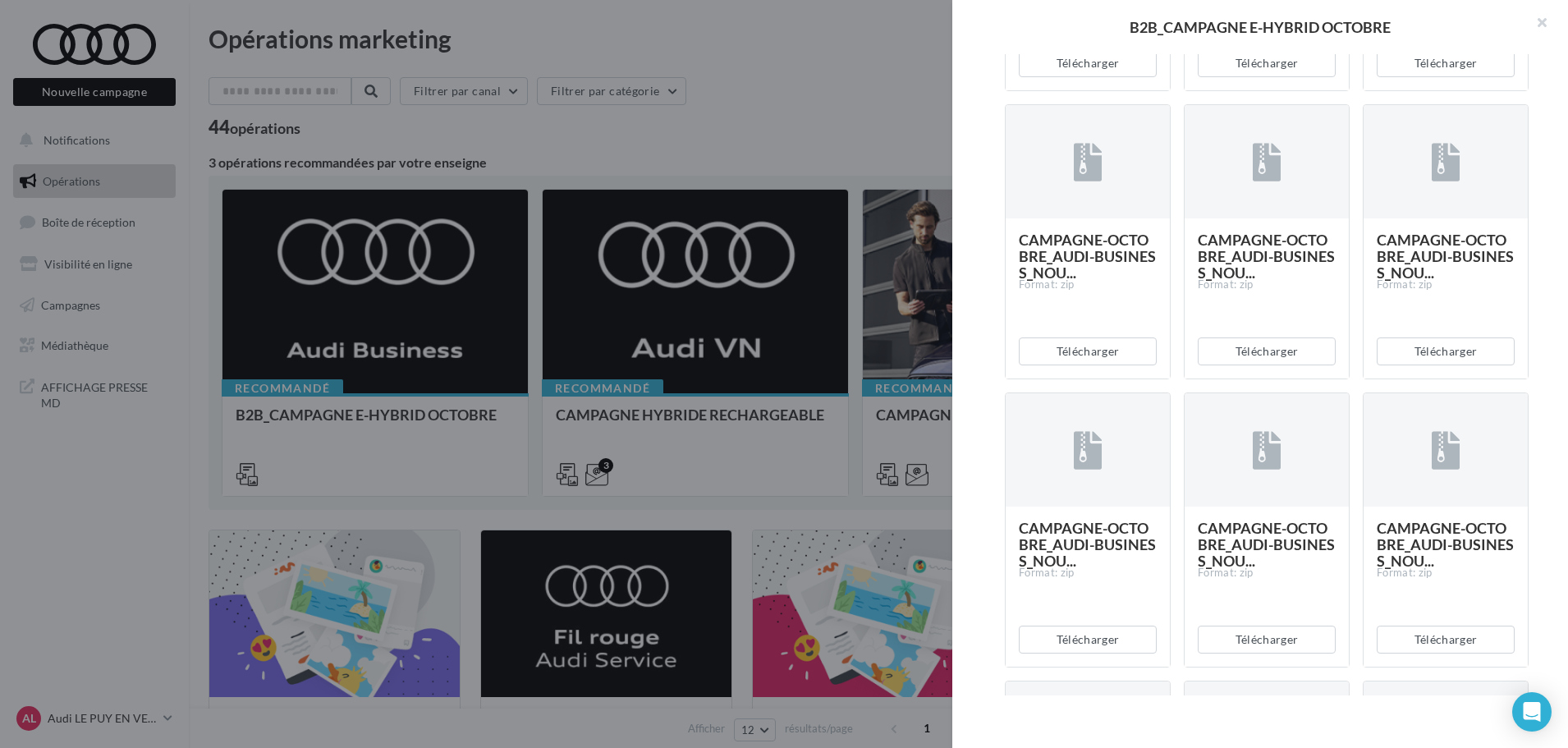
click at [877, 133] on div at bounding box center [784, 374] width 1568 height 748
